Goal: Transaction & Acquisition: Purchase product/service

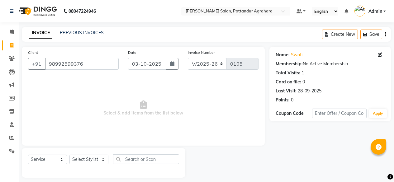
select select "9009"
select select "service"
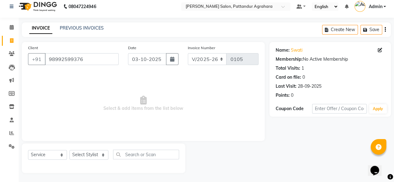
scroll to position [5, 0]
click at [87, 57] on input "98992599376" at bounding box center [82, 59] width 74 height 12
click at [64, 154] on select "Select Service Product Membership Package Voucher Prepaid Gift Card" at bounding box center [47, 155] width 39 height 10
click at [28, 150] on select "Select Service Product Membership Package Voucher Prepaid Gift Card" at bounding box center [47, 155] width 39 height 10
click at [101, 155] on select "Select Stylist Admin [PERSON_NAME] [PERSON_NAME] Krishna [PERSON_NAME] [PERSON_…" at bounding box center [88, 155] width 39 height 10
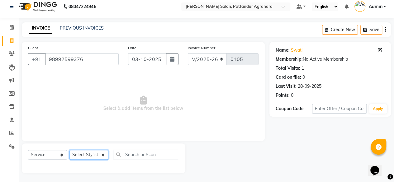
select select "91493"
click at [69, 150] on select "Select Stylist Admin Ashmita Gyan Junaid Krishna Nasir Ramya Shushmita Sindhu G…" at bounding box center [88, 155] width 39 height 10
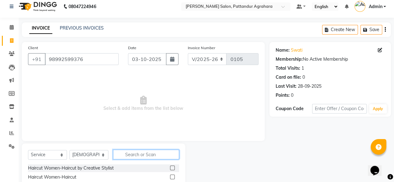
click at [138, 153] on input "text" at bounding box center [146, 155] width 66 height 10
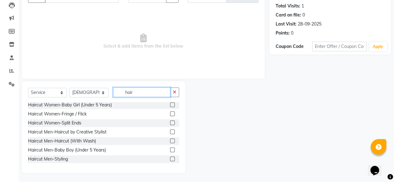
scroll to position [19, 0]
type input "hair"
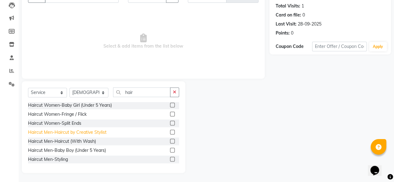
click at [83, 133] on div "Haircut Men-Haircut by Creative Stylist" at bounding box center [67, 132] width 78 height 7
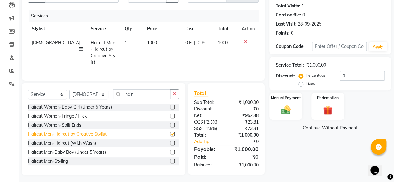
checkbox input "false"
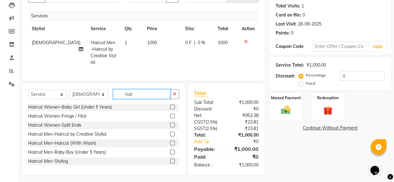
click at [138, 93] on input "hair" at bounding box center [141, 94] width 57 height 10
type input "h"
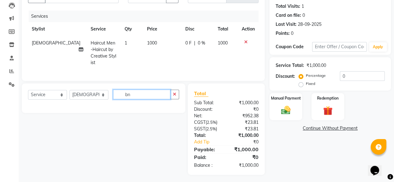
type input "b"
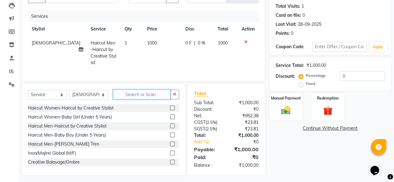
scroll to position [67, 0]
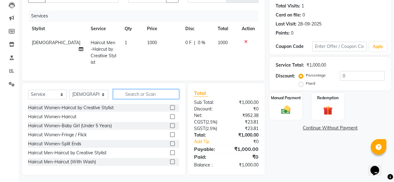
type input "g"
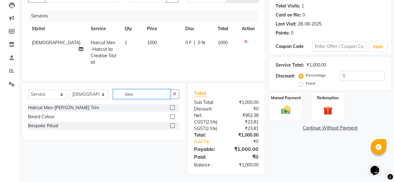
scroll to position [67, 0]
type input "beard"
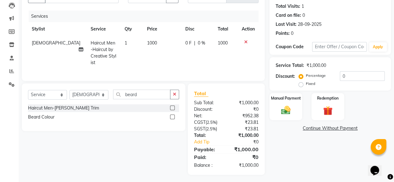
click at [173, 106] on label at bounding box center [172, 108] width 5 height 5
click at [173, 106] on input "checkbox" at bounding box center [172, 108] width 4 height 4
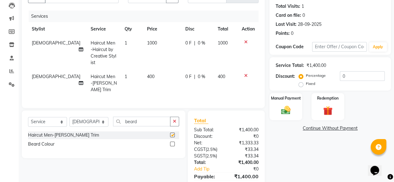
checkbox input "false"
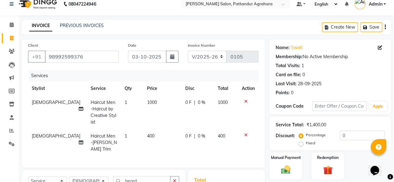
scroll to position [0, 0]
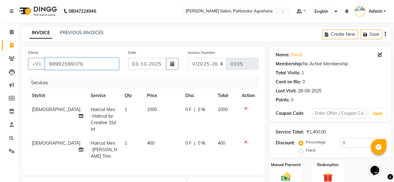
click at [87, 64] on input "98992599376" at bounding box center [82, 64] width 74 height 12
click at [83, 63] on input "9899259937" at bounding box center [82, 64] width 74 height 12
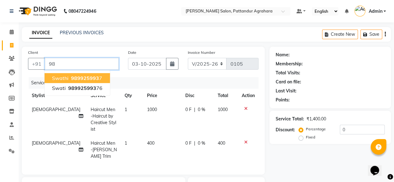
type input "9"
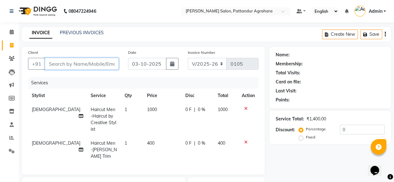
click at [113, 64] on input "Client" at bounding box center [82, 64] width 74 height 12
click at [87, 64] on input "Client" at bounding box center [82, 64] width 74 height 12
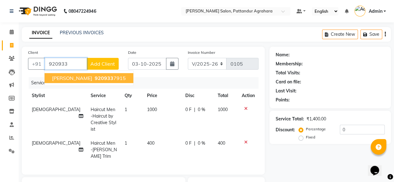
click at [95, 78] on span "920933" at bounding box center [104, 78] width 19 height 6
type input "9209337915"
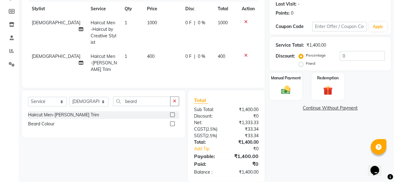
scroll to position [87, 0]
click at [287, 89] on img at bounding box center [286, 90] width 16 height 11
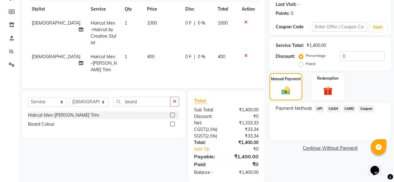
click at [321, 109] on span "UPI" at bounding box center [320, 108] width 10 height 7
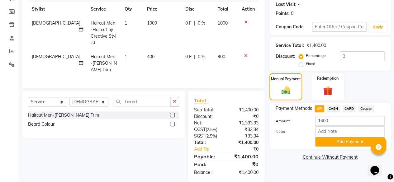
click at [332, 147] on div "Payment Methods UPI CASH CARD Coupon Amount: 1400 Note: Add Payment" at bounding box center [329, 126] width 121 height 46
click at [332, 141] on button "Add Payment" at bounding box center [349, 142] width 69 height 10
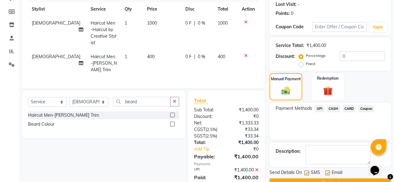
click at [328, 179] on button "Checkout" at bounding box center [329, 183] width 121 height 10
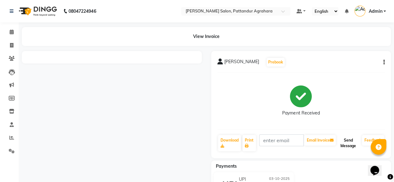
click at [346, 141] on button "Send Message" at bounding box center [348, 143] width 22 height 16
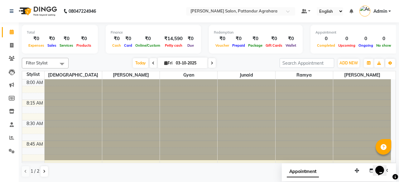
scroll to position [727, 0]
